Goal: Task Accomplishment & Management: Use online tool/utility

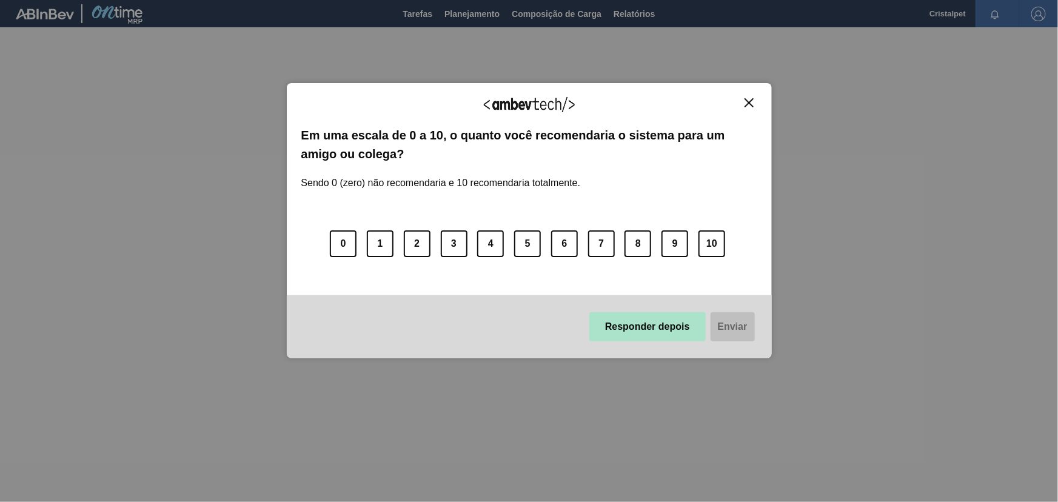
click at [643, 326] on button "Responder depois" at bounding box center [647, 326] width 116 height 29
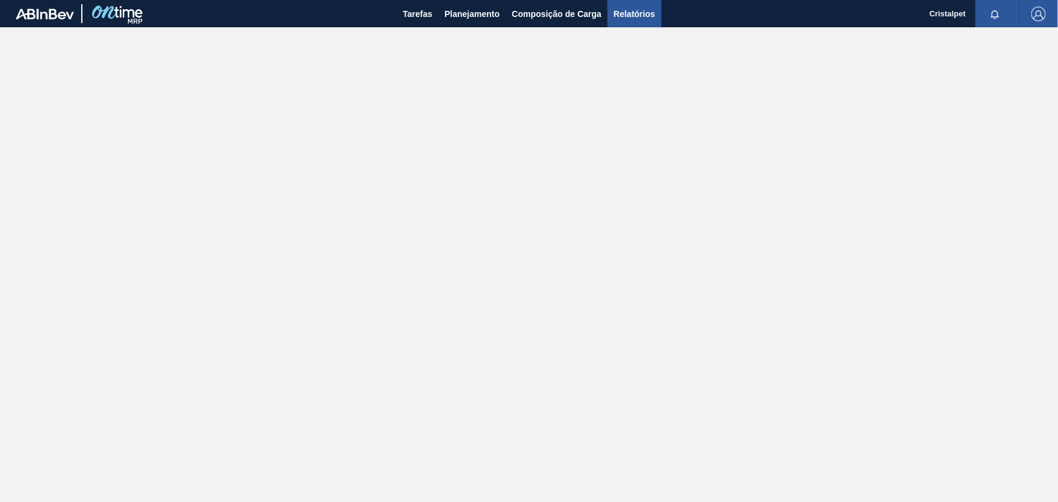
click at [627, 17] on span "Relatórios" at bounding box center [633, 14] width 41 height 15
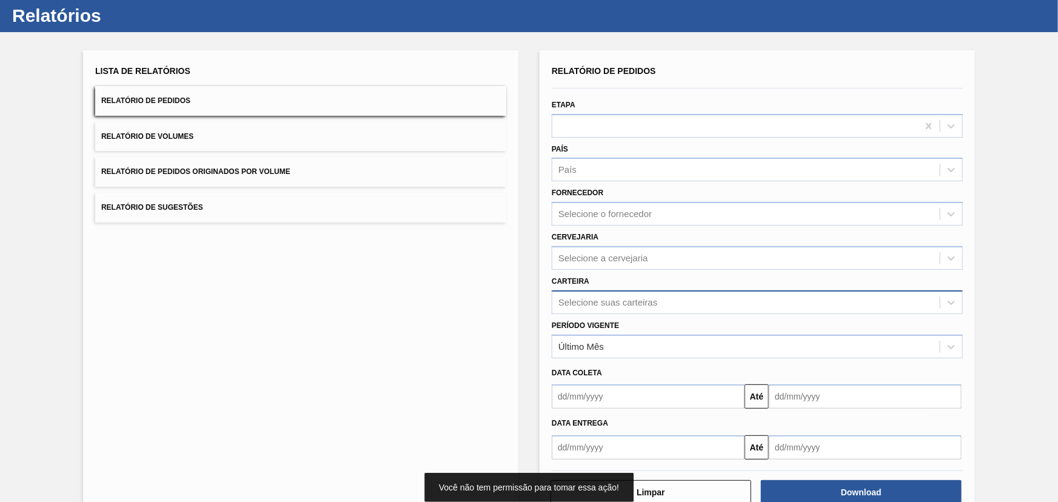
click at [623, 314] on div "Selecione suas carteiras" at bounding box center [757, 302] width 411 height 24
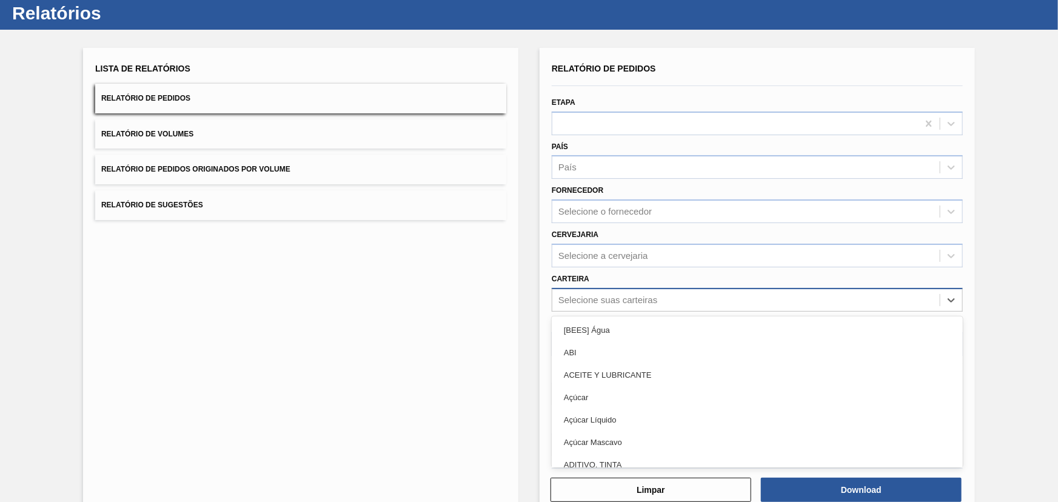
scroll to position [31, 0]
click at [617, 300] on div "Selecione suas carteiras" at bounding box center [607, 300] width 99 height 10
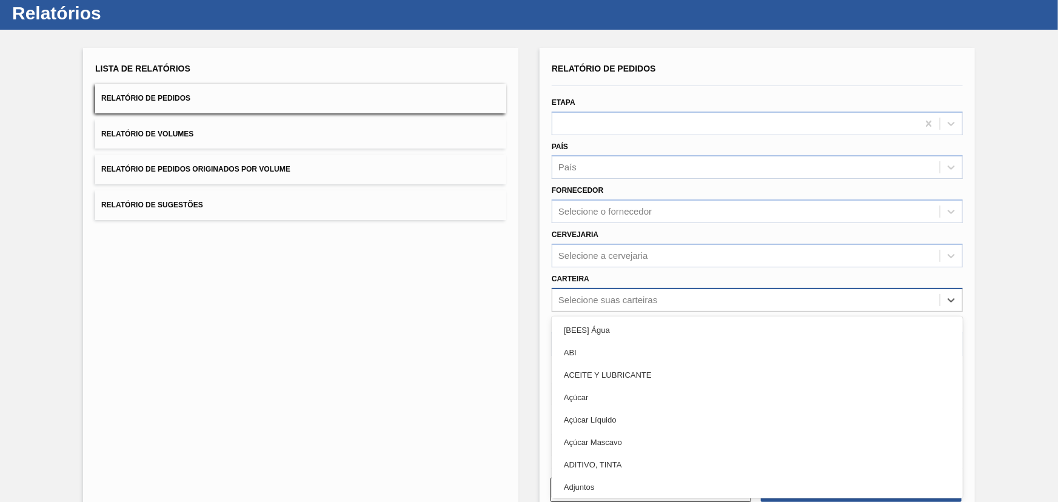
click at [616, 295] on div "Selecione suas carteiras" at bounding box center [607, 300] width 99 height 10
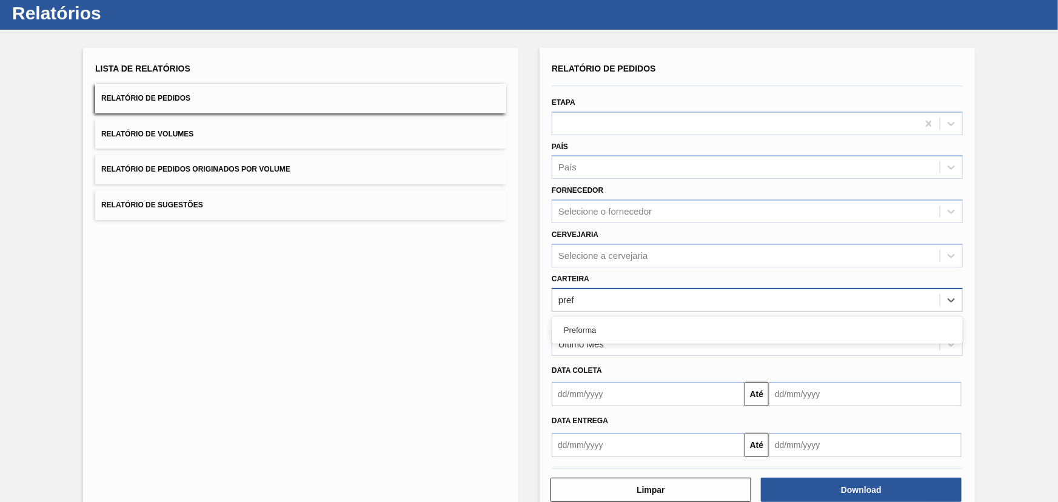
type input "prefo"
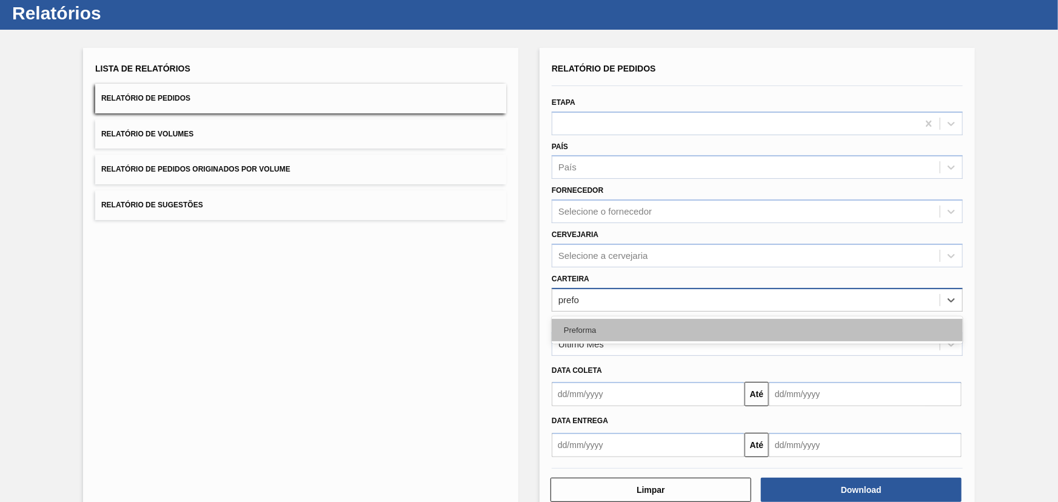
click at [586, 327] on div "Preforma" at bounding box center [757, 330] width 411 height 22
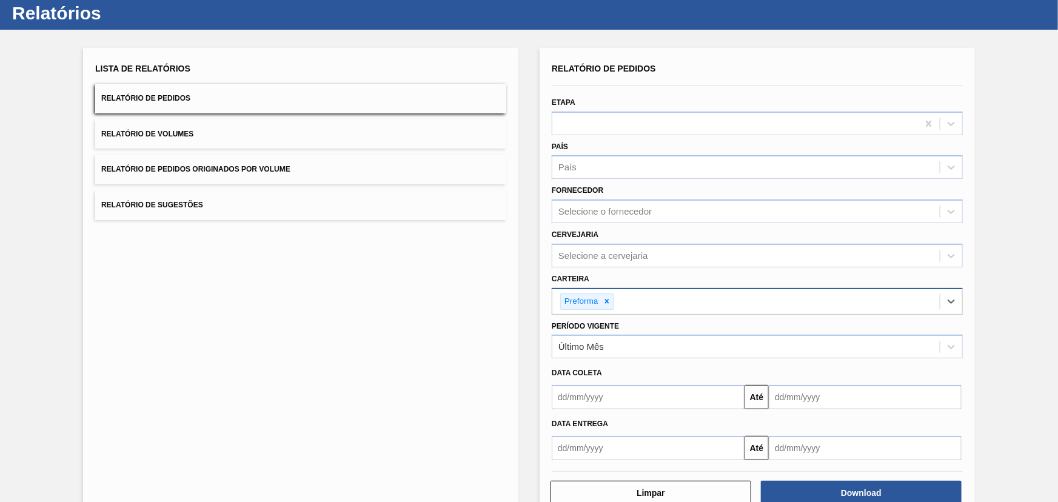
click at [668, 394] on input "text" at bounding box center [648, 397] width 193 height 24
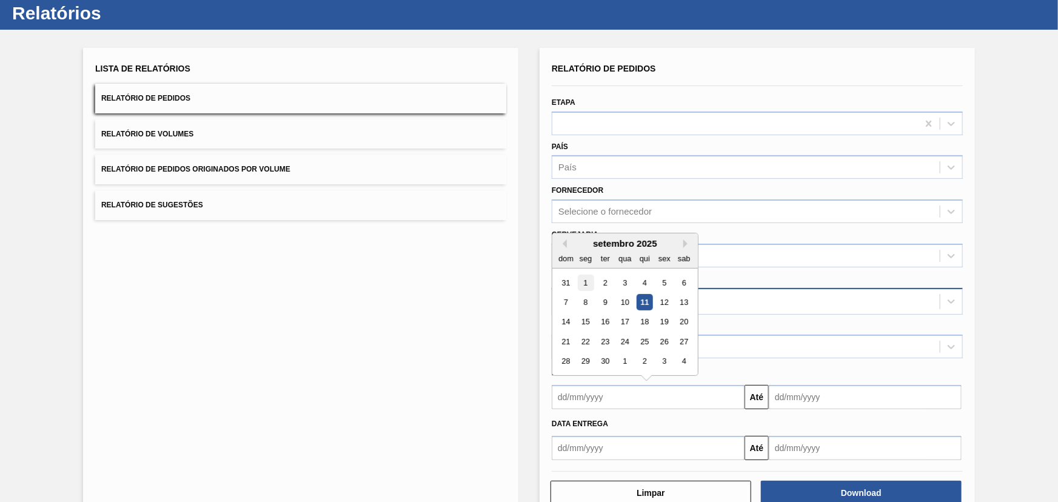
click at [586, 278] on div "1" at bounding box center [586, 283] width 16 height 16
type input "01/09/2025"
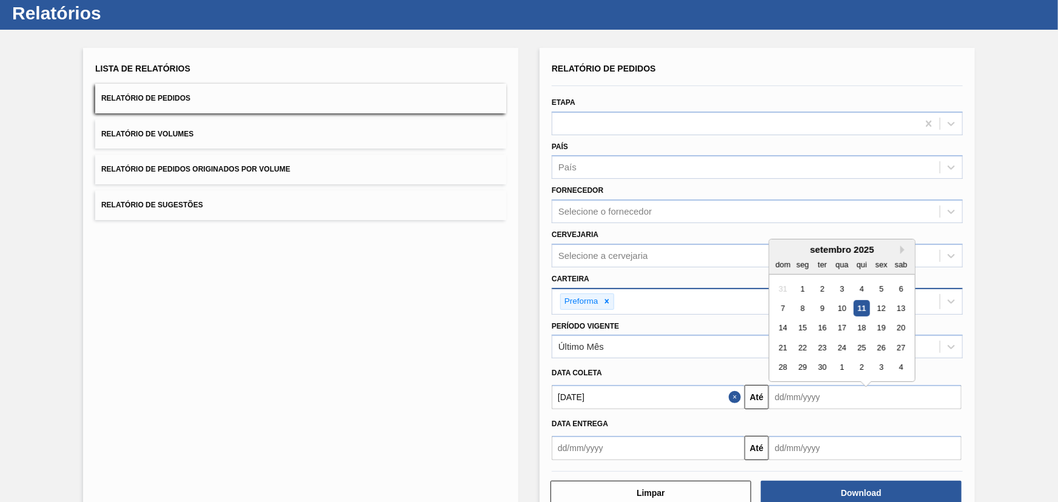
click at [809, 398] on input "text" at bounding box center [865, 397] width 193 height 24
click at [824, 358] on div "30" at bounding box center [822, 361] width 16 height 16
type input "30/09/2025"
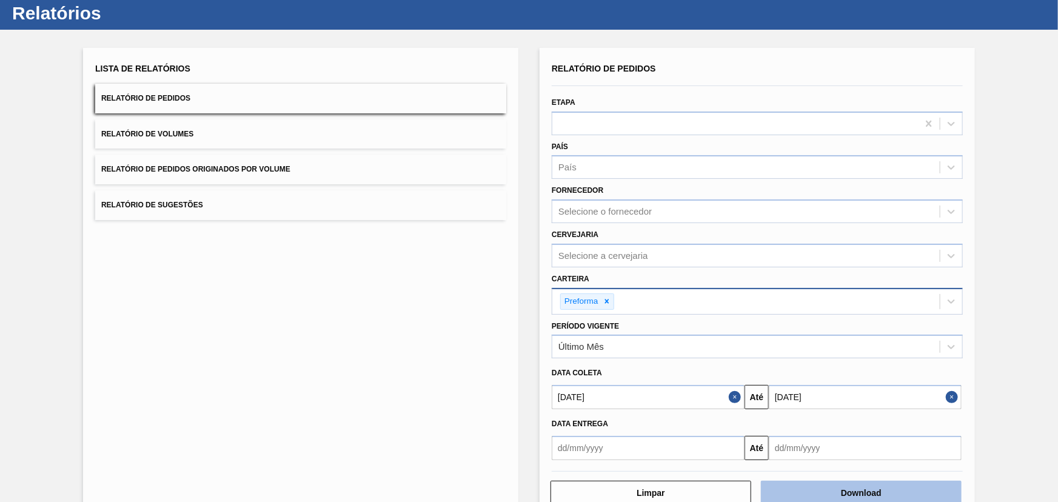
click at [841, 487] on button "Download" at bounding box center [861, 493] width 201 height 24
